Goal: Transaction & Acquisition: Purchase product/service

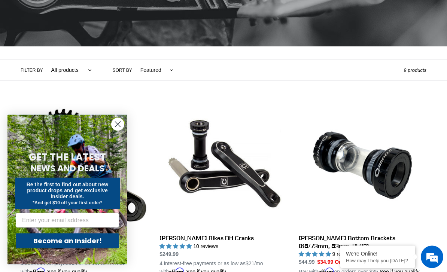
scroll to position [176, 0]
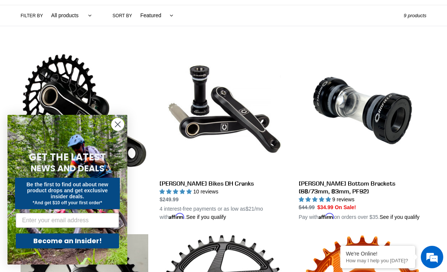
click at [118, 131] on circle "Close dialog" at bounding box center [118, 124] width 12 height 12
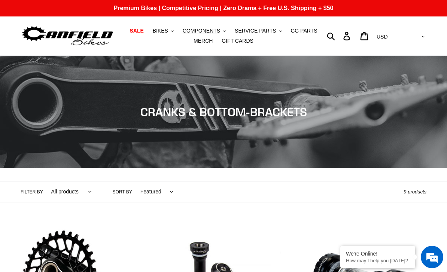
scroll to position [20, 0]
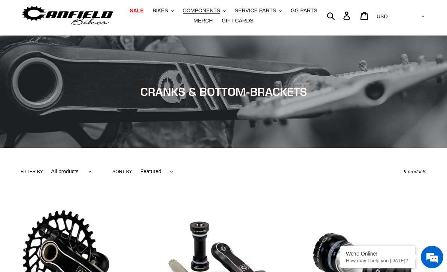
click at [137, 12] on span "SALE" at bounding box center [136, 10] width 14 height 6
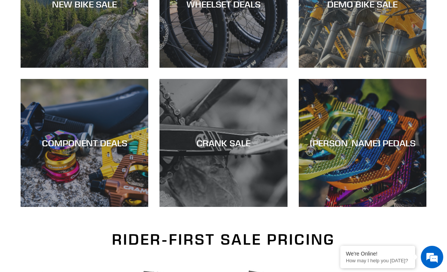
scroll to position [285, 0]
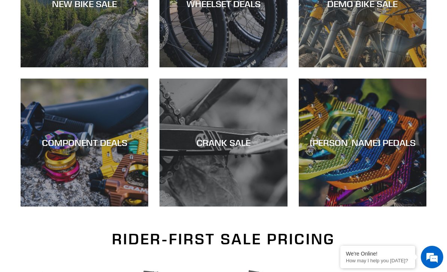
click at [244, 139] on div "CRANK SALE" at bounding box center [223, 142] width 128 height 11
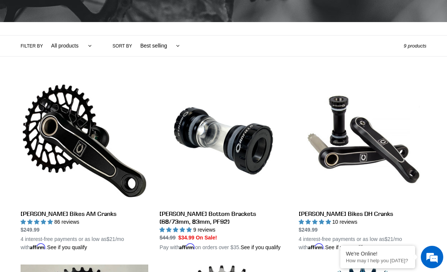
scroll to position [192, 0]
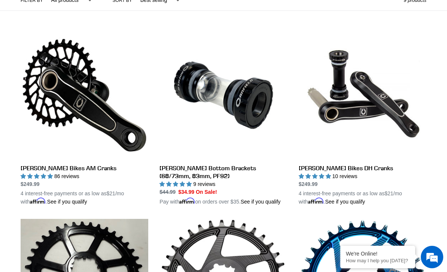
click at [52, 98] on link "[PERSON_NAME] Bikes AM Cranks" at bounding box center [85, 118] width 128 height 174
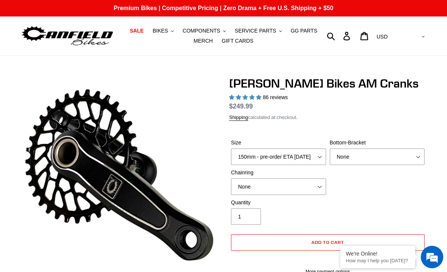
select select "highest-rating"
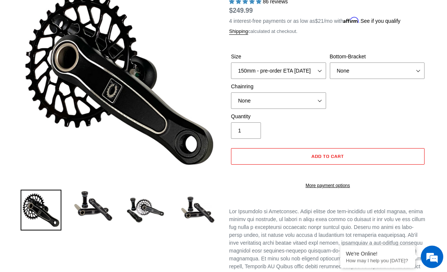
scroll to position [106, 0]
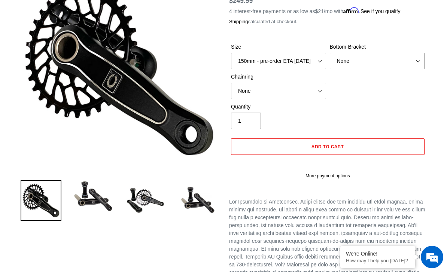
click at [323, 57] on select "150mm - pre-order ETA 9/30/25 155mm - pre-order ETA 9/30/25 160mm - pre-order E…" at bounding box center [278, 61] width 95 height 16
select select "165mm - pre-order ETA 9/30/25"
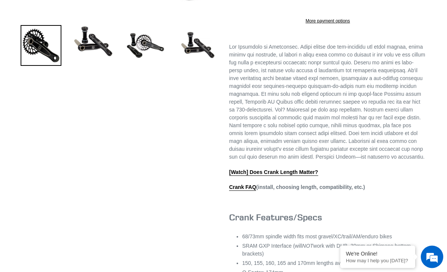
scroll to position [260, 0]
click at [237, 191] on link "Crank FAQ" at bounding box center [242, 187] width 27 height 7
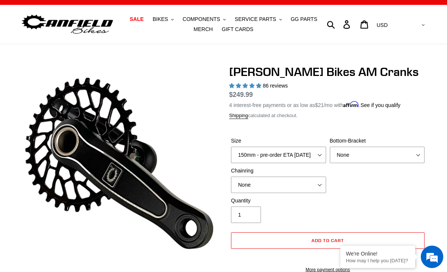
scroll to position [0, 0]
